Goal: Transaction & Acquisition: Purchase product/service

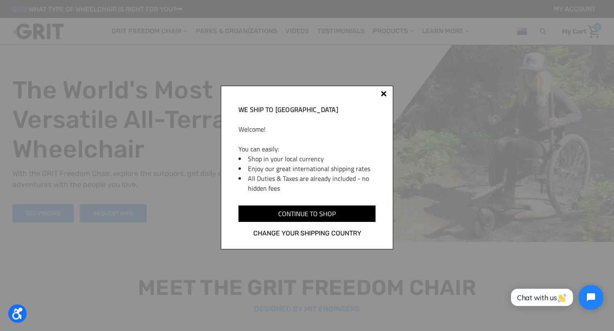
click at [383, 95] on div at bounding box center [383, 95] width 7 height 7
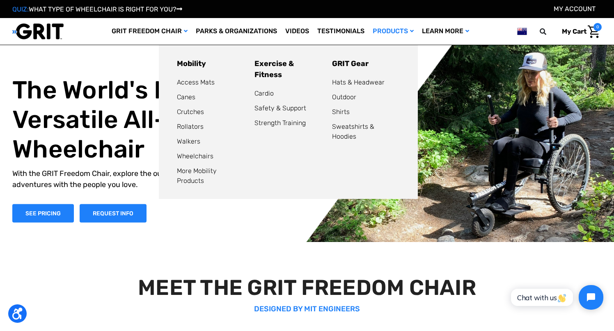
click at [396, 30] on link "Products" at bounding box center [392, 31] width 49 height 27
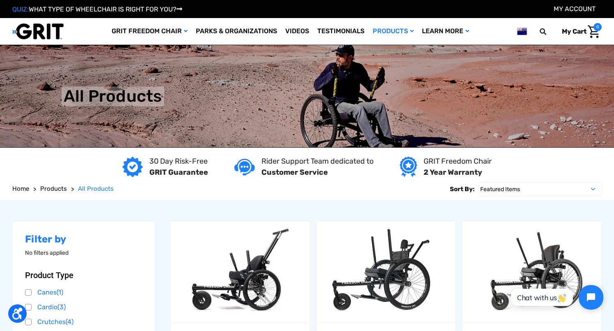
click at [521, 31] on img at bounding box center [522, 31] width 10 height 10
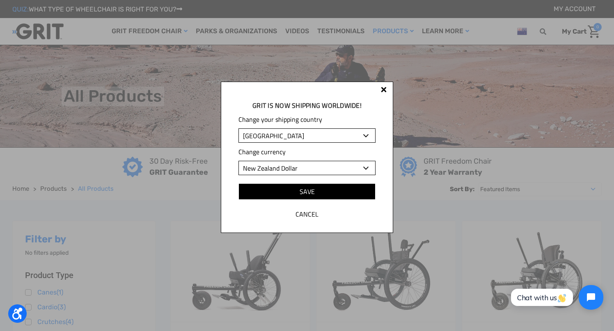
click at [347, 135] on select "Albania Algeria Andorra Angola Anguilla Antigua and Barbuda Argentina Armenia A…" at bounding box center [306, 135] width 137 height 14
select select "US"
click at [238, 128] on select "Albania Algeria Andorra Angola Anguilla Antigua and Barbuda Argentina Armenia A…" at bounding box center [306, 135] width 137 height 14
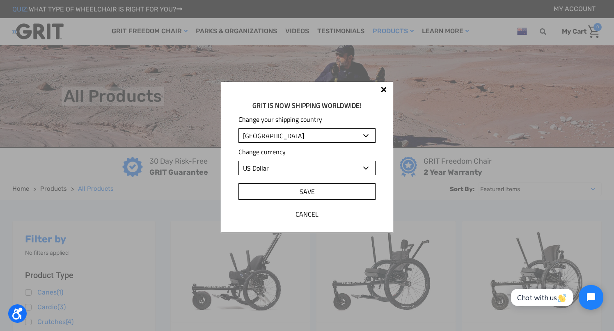
click at [320, 188] on input "Save" at bounding box center [306, 191] width 137 height 16
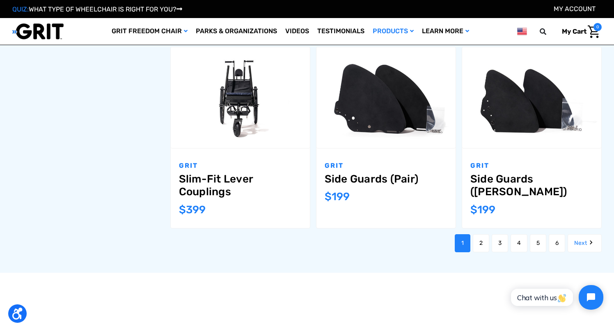
scroll to position [878, 0]
click at [482, 245] on link "2" at bounding box center [481, 243] width 16 height 18
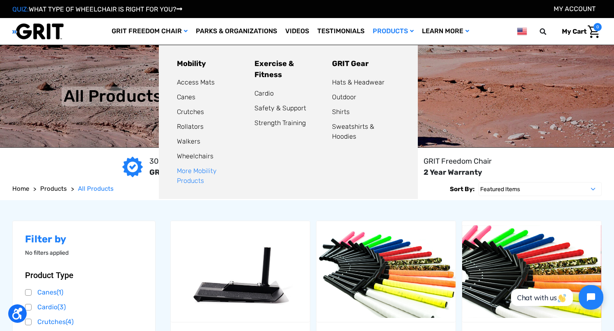
click at [211, 172] on link "More Mobility Products" at bounding box center [197, 176] width 40 height 18
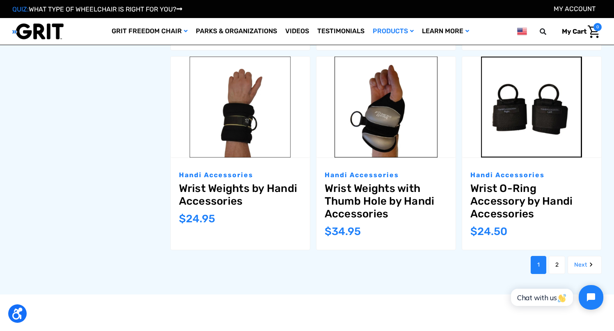
scroll to position [907, 0]
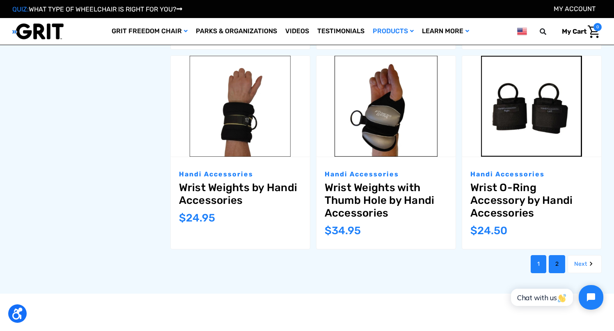
click at [552, 265] on link "2" at bounding box center [556, 264] width 16 height 18
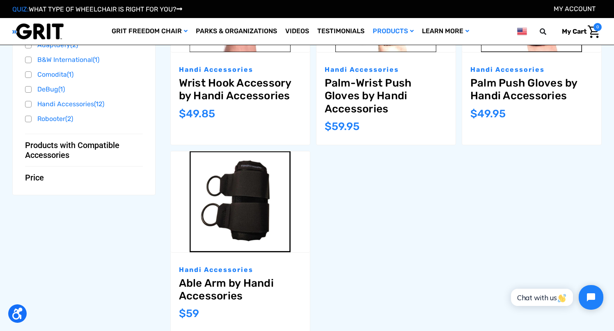
scroll to position [228, 0]
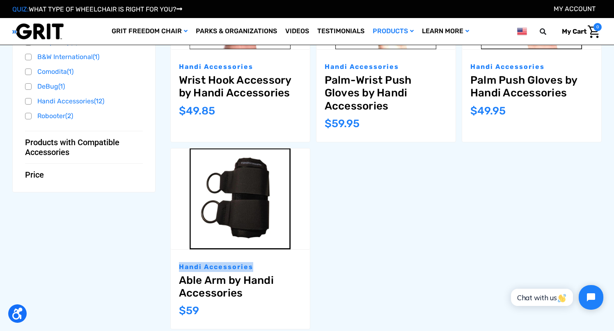
drag, startPoint x: 253, startPoint y: 268, endPoint x: 178, endPoint y: 268, distance: 74.3
click at [179, 268] on p "Handi Accessories" at bounding box center [240, 267] width 123 height 10
copy p "Handi Accessories"
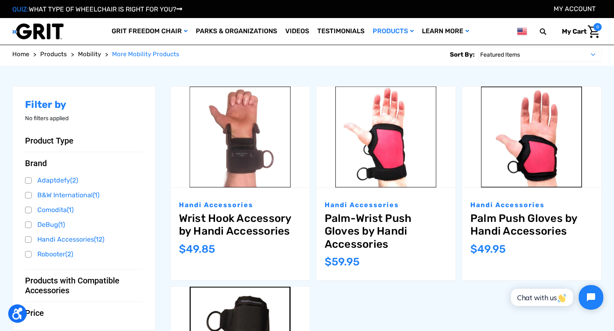
scroll to position [160, 0]
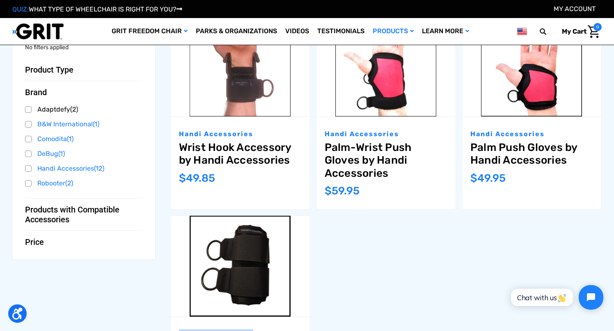
click at [30, 109] on link "Adaptdefy (2)" at bounding box center [84, 109] width 118 height 12
